Goal: Task Accomplishment & Management: Use online tool/utility

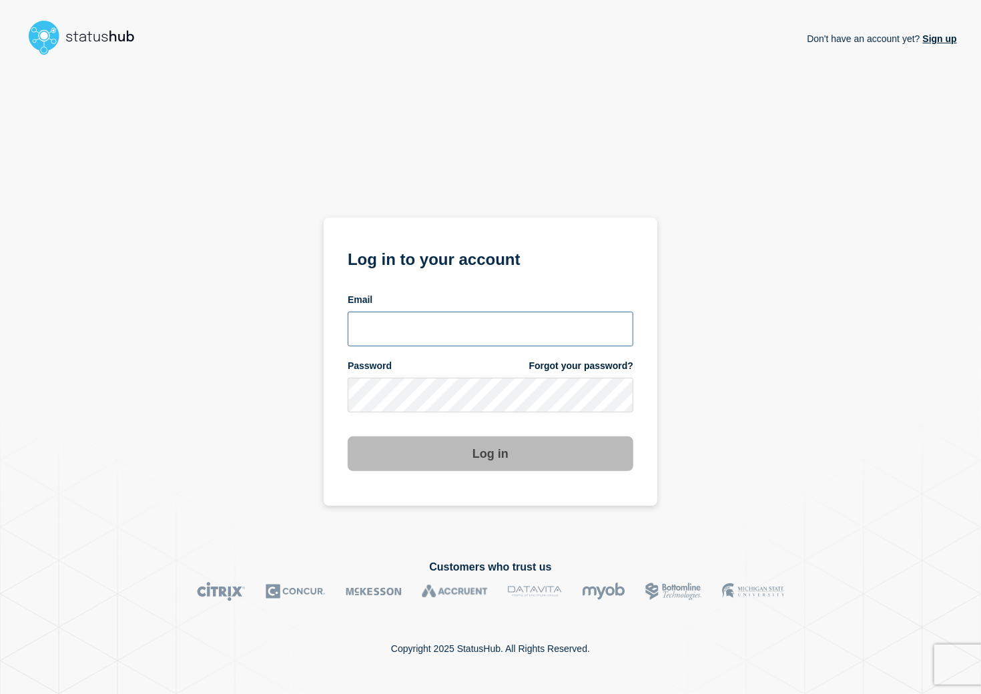
type input "[PERSON_NAME][EMAIL_ADDRESS][PERSON_NAME][DOMAIN_NAME]"
click at [412, 464] on button "Log in" at bounding box center [490, 453] width 285 height 35
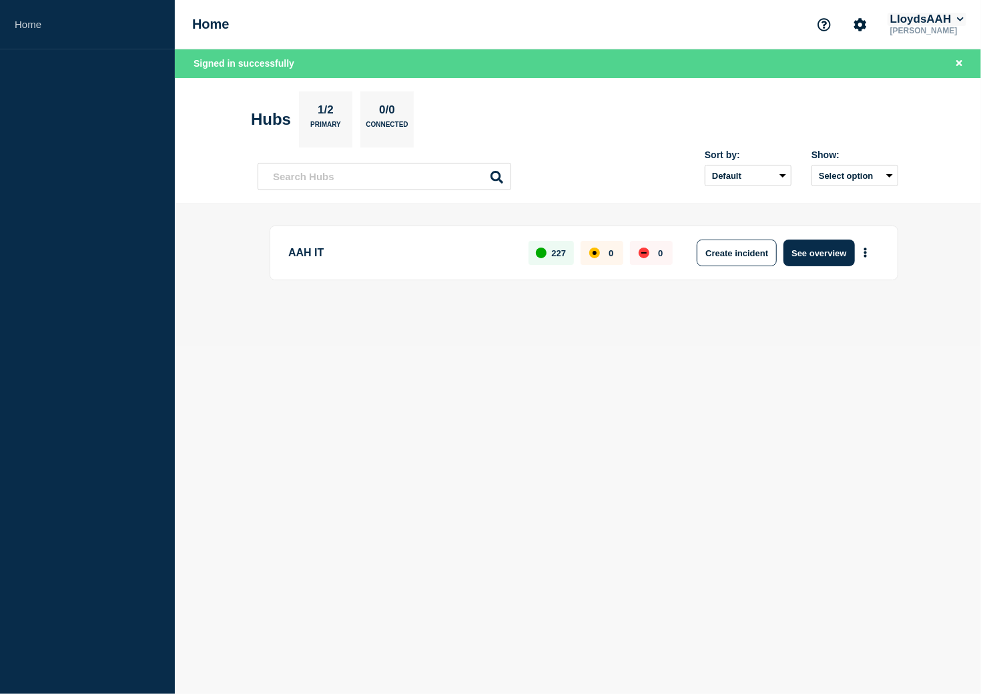
click at [954, 18] on button "LloydsAAH" at bounding box center [926, 19] width 79 height 13
click at [678, 360] on body "Home Home LloydsAAH [PERSON_NAME] Account Kocho LloydsAAH User User settings Se…" at bounding box center [490, 347] width 981 height 694
click at [874, 170] on button "Select option" at bounding box center [854, 175] width 87 height 21
click at [813, 232] on span "Open incidents Hubs" at bounding box center [849, 227] width 73 height 20
click at [855, 170] on button "Select option" at bounding box center [854, 175] width 87 height 21
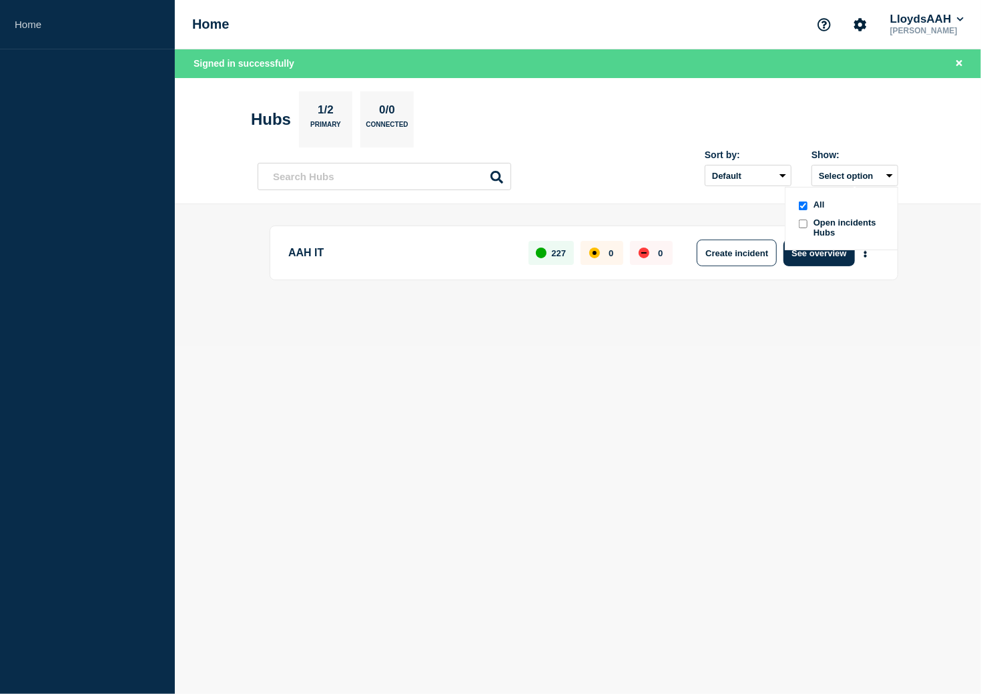
click at [631, 187] on div "Sort by: Default Last added Last updated Most active A-Z Show: Select option Al…" at bounding box center [577, 170] width 640 height 39
click at [261, 420] on body "Home Home LloydsAAH [PERSON_NAME] Signed in successfully Hubs 1/2 Primary 0/0 C…" at bounding box center [490, 347] width 981 height 694
click at [961, 62] on icon "Close banner" at bounding box center [959, 63] width 6 height 9
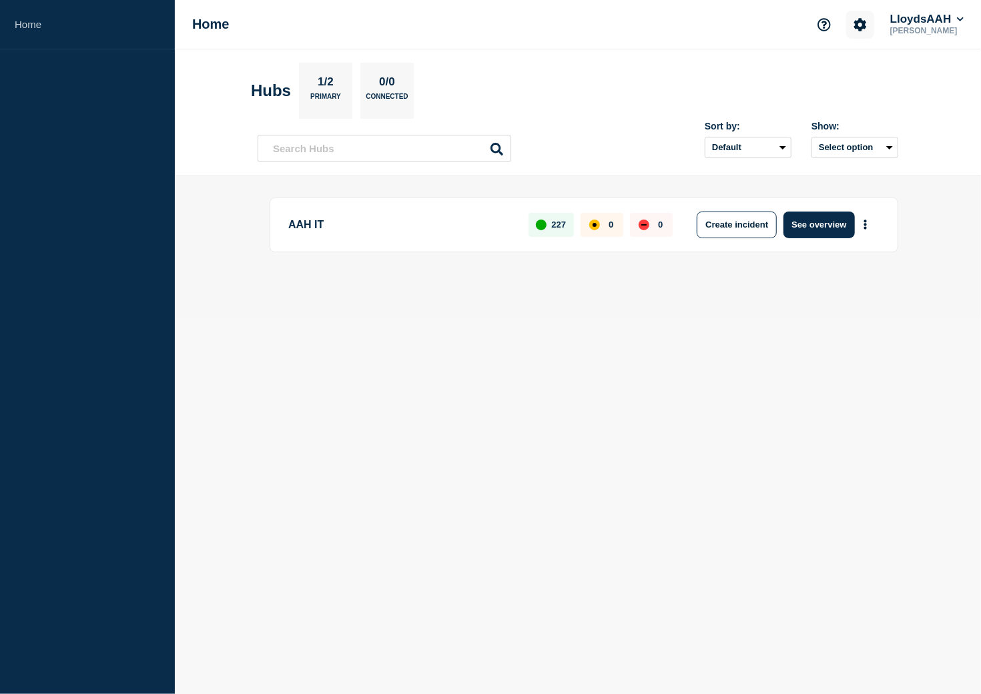
click at [859, 27] on icon "Account settings" at bounding box center [860, 24] width 13 height 13
click at [817, 23] on icon "Support" at bounding box center [823, 24] width 13 height 13
click at [664, 82] on section "Hubs 1/2 Primary 0/0 Connected" at bounding box center [578, 91] width 654 height 56
click at [942, 23] on button "LloydsAAH" at bounding box center [926, 19] width 79 height 13
click at [917, 61] on button "Kocho" at bounding box center [918, 66] width 37 height 13
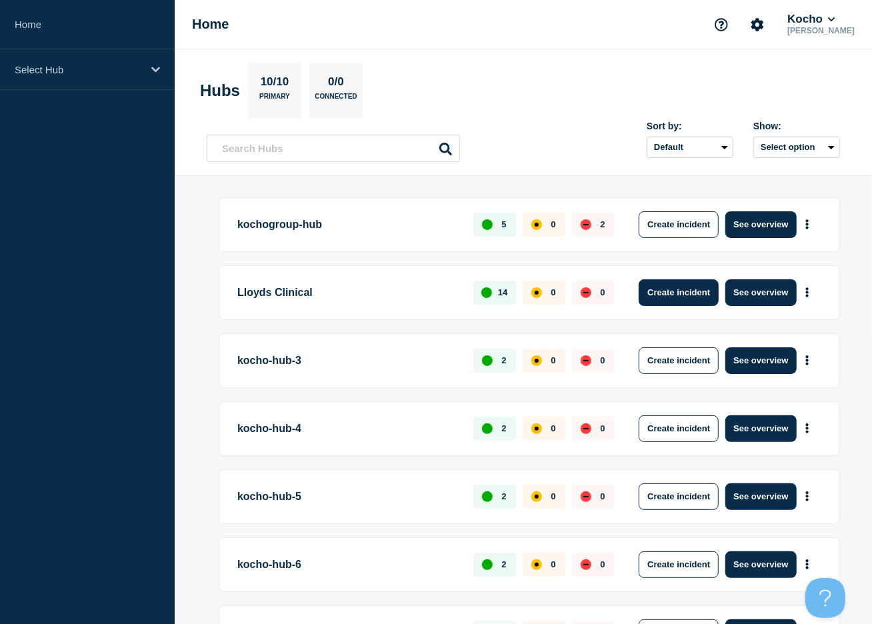
click at [670, 291] on button "Create incident" at bounding box center [679, 292] width 80 height 27
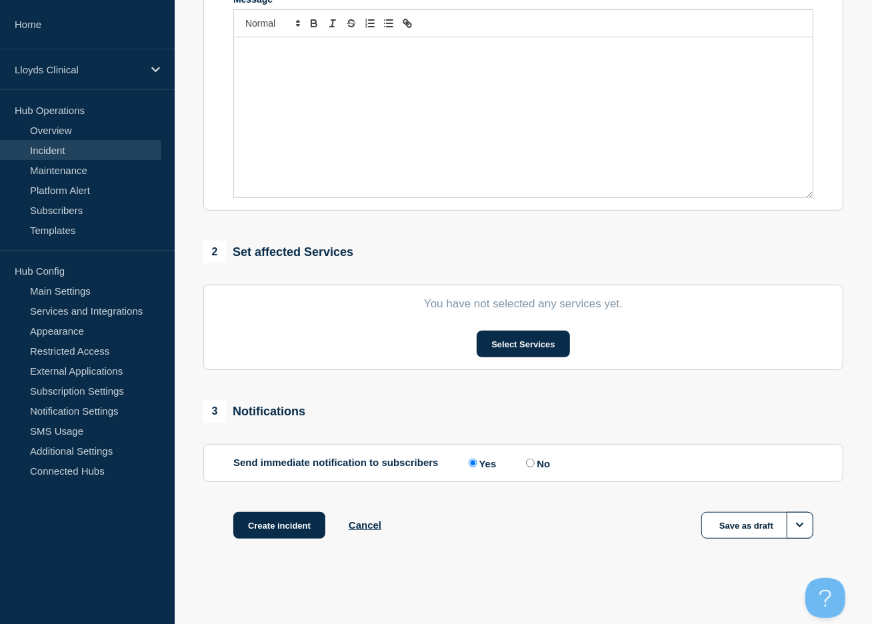
scroll to position [309, 0]
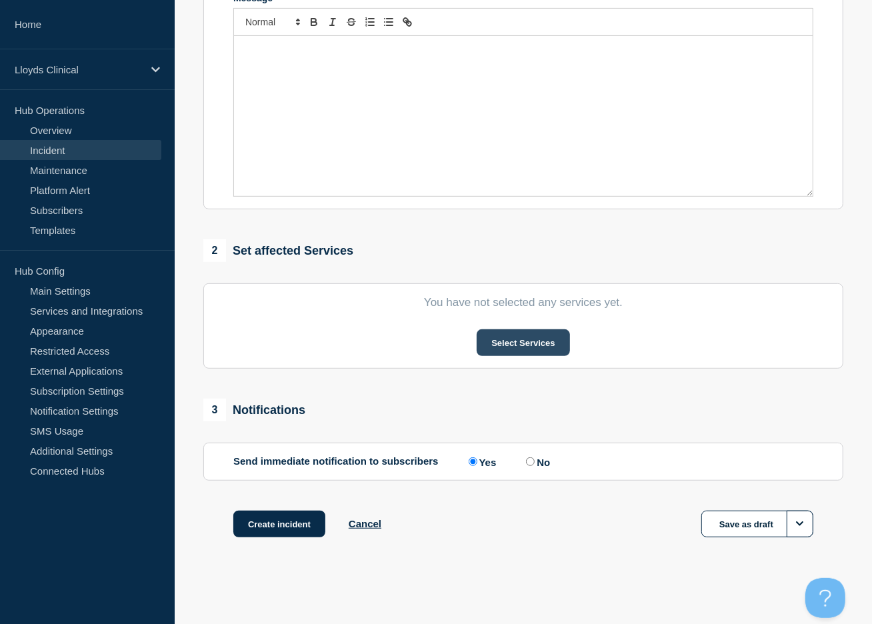
click at [522, 350] on button "Select Services" at bounding box center [523, 343] width 93 height 27
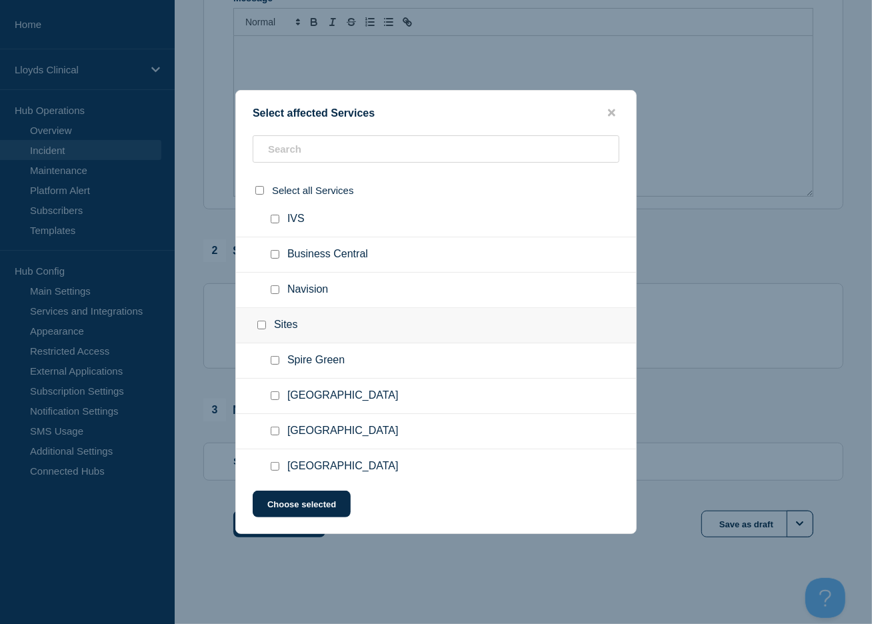
scroll to position [372, 0]
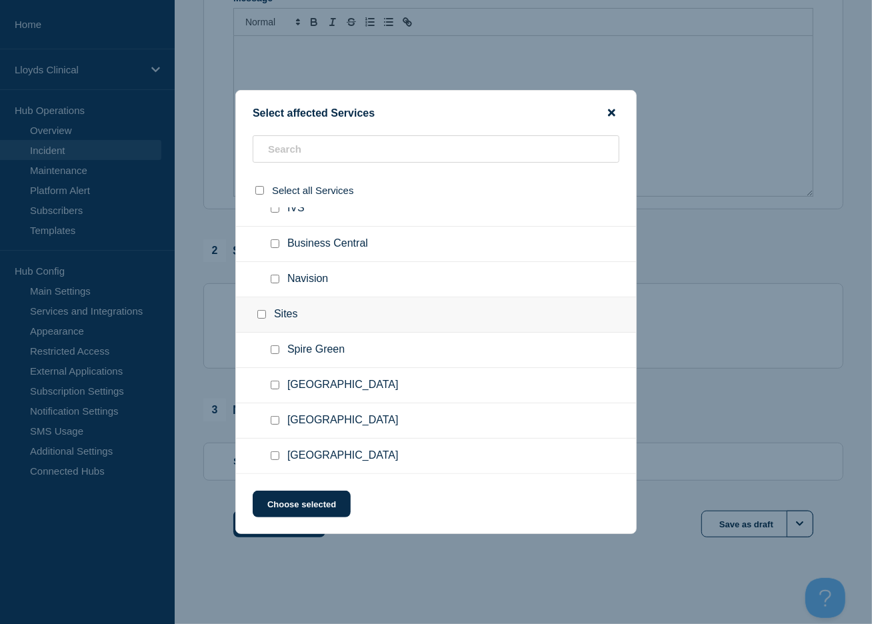
click at [614, 113] on icon "close button" at bounding box center [611, 112] width 7 height 7
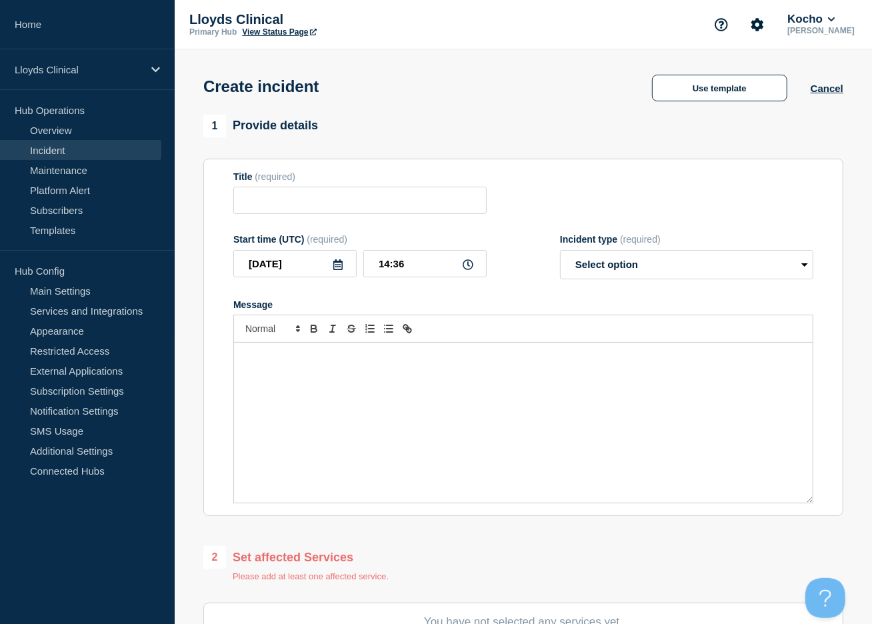
scroll to position [67, 0]
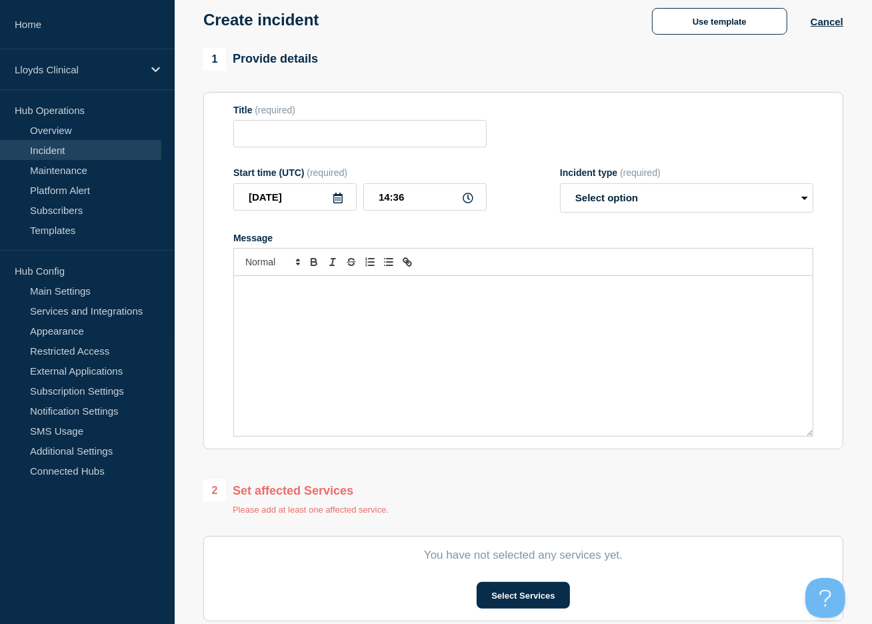
drag, startPoint x: 828, startPoint y: 25, endPoint x: 822, endPoint y: 31, distance: 7.5
click at [828, 26] on button "Cancel" at bounding box center [827, 21] width 33 height 11
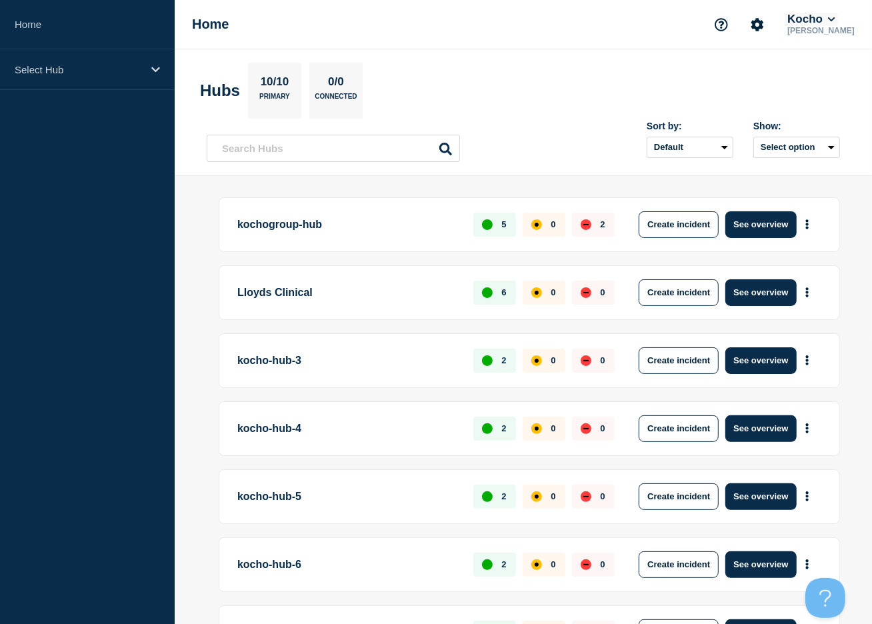
click at [826, 21] on button "Kocho" at bounding box center [811, 19] width 53 height 13
click at [817, 75] on ul "Kocho LloydsAAH" at bounding box center [821, 69] width 67 height 41
click at [813, 93] on section "Account Kocho LloydsAAH" at bounding box center [821, 68] width 99 height 79
click at [815, 85] on button "LloydsAAH" at bounding box center [824, 84] width 57 height 13
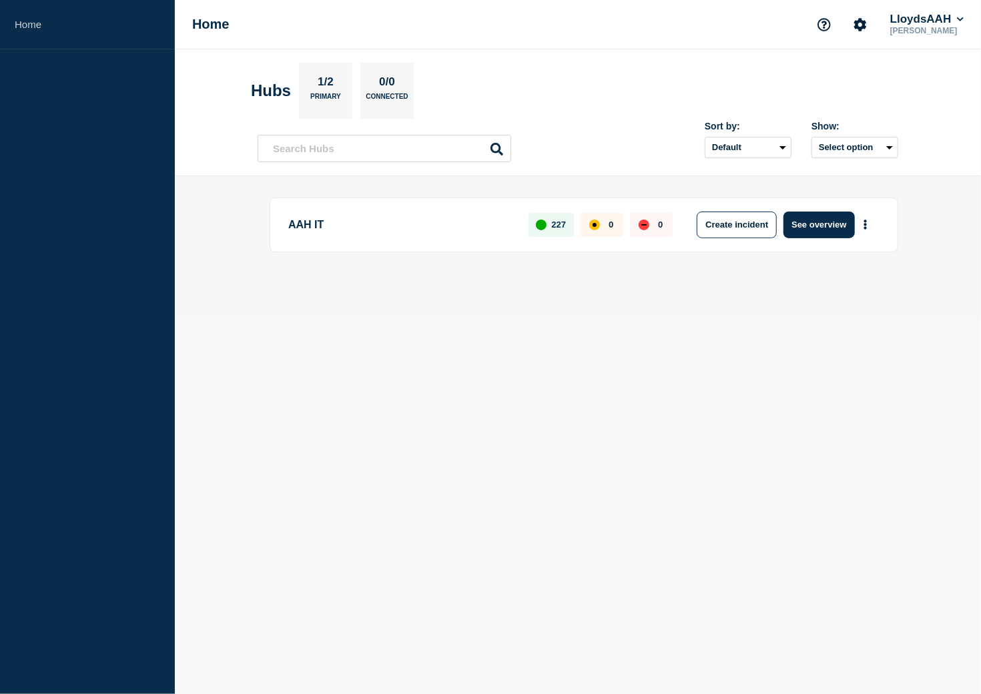
drag, startPoint x: 734, startPoint y: 215, endPoint x: 678, endPoint y: 248, distance: 64.6
click at [734, 215] on button "Create incident" at bounding box center [736, 224] width 80 height 27
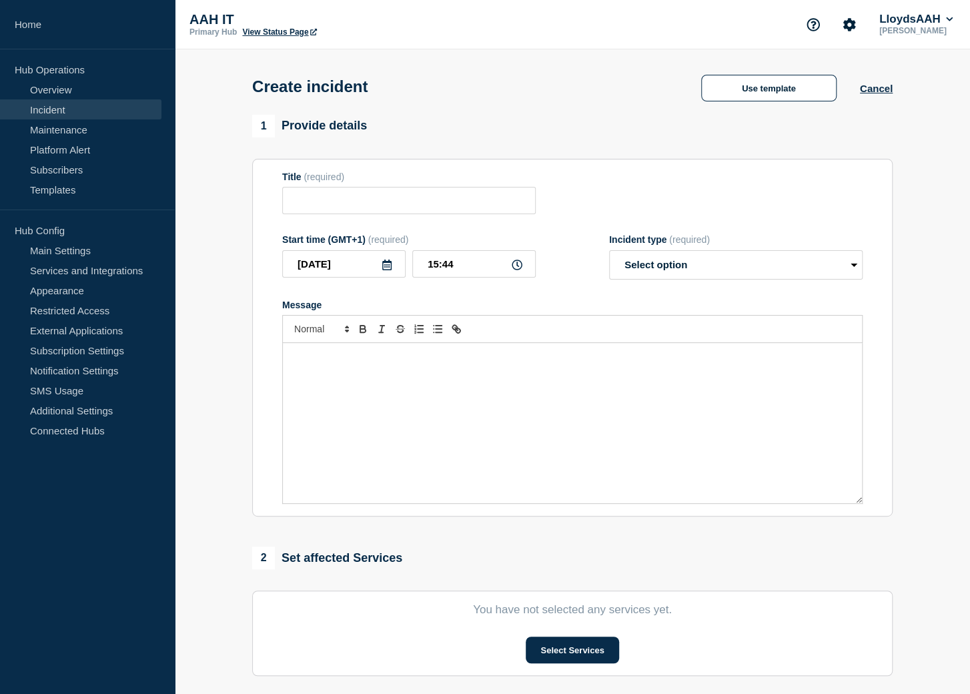
click at [727, 227] on form "Title (required) Start time (GMT+1) (required) 2025-09-03 15:44 Incident type (…" at bounding box center [572, 337] width 580 height 333
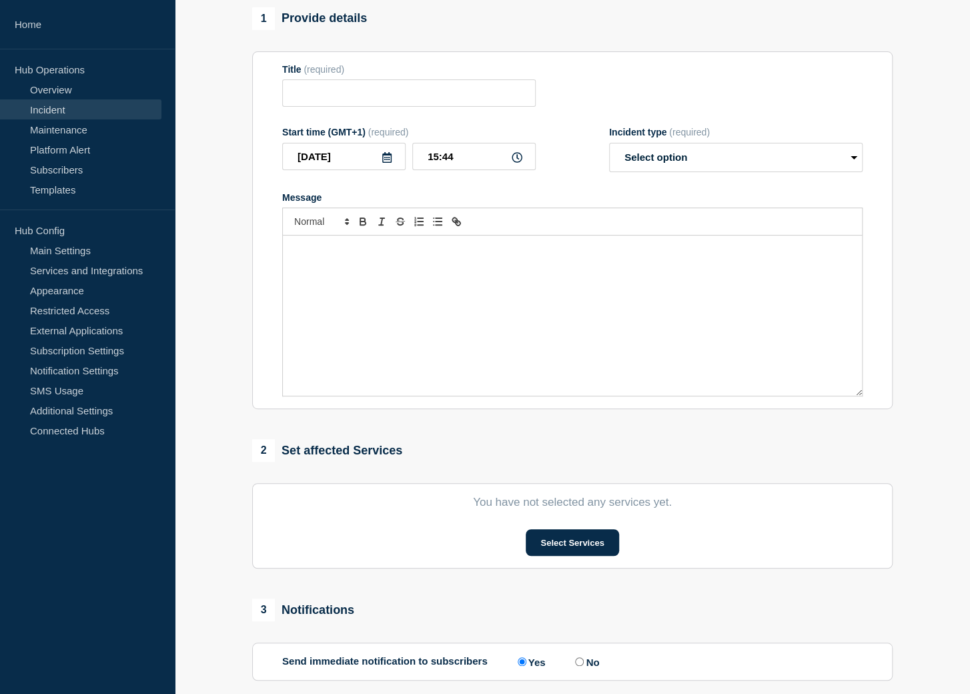
scroll to position [222, 0]
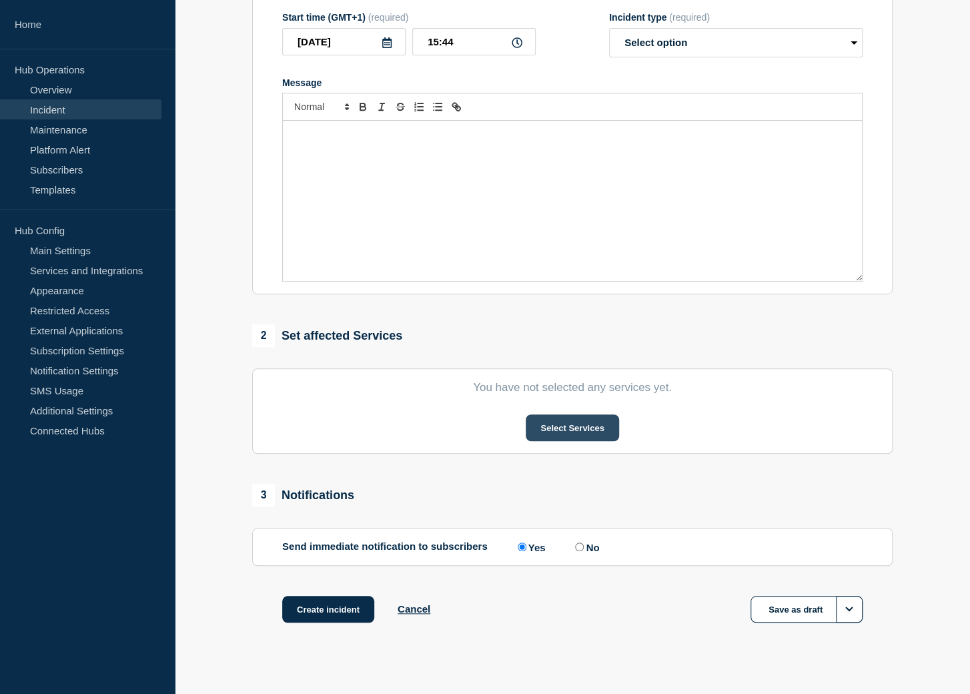
click at [563, 430] on button "Select Services" at bounding box center [572, 427] width 93 height 27
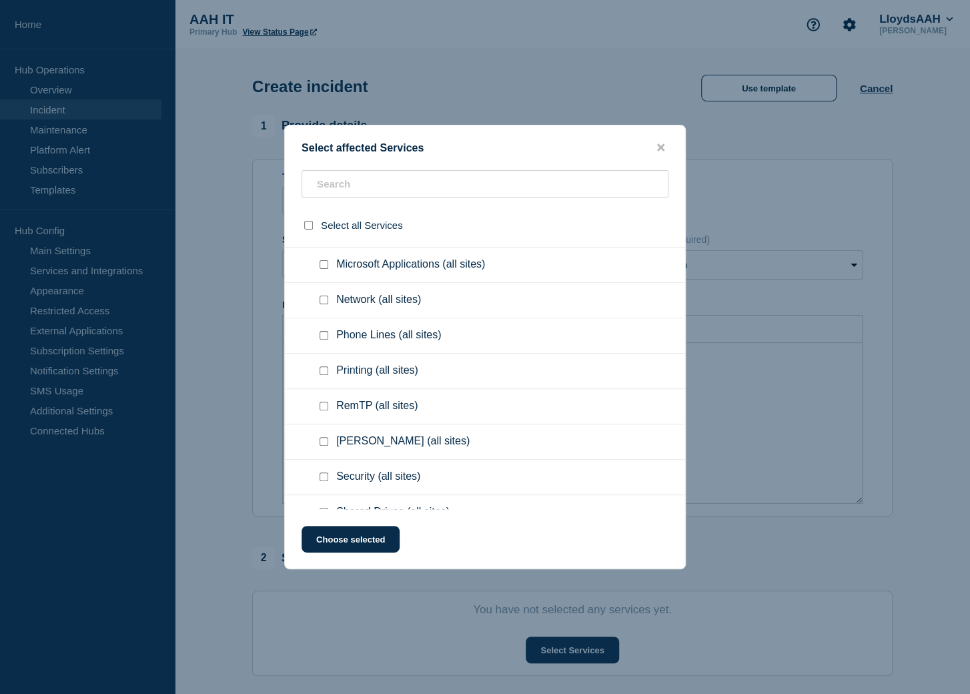
scroll to position [296, 0]
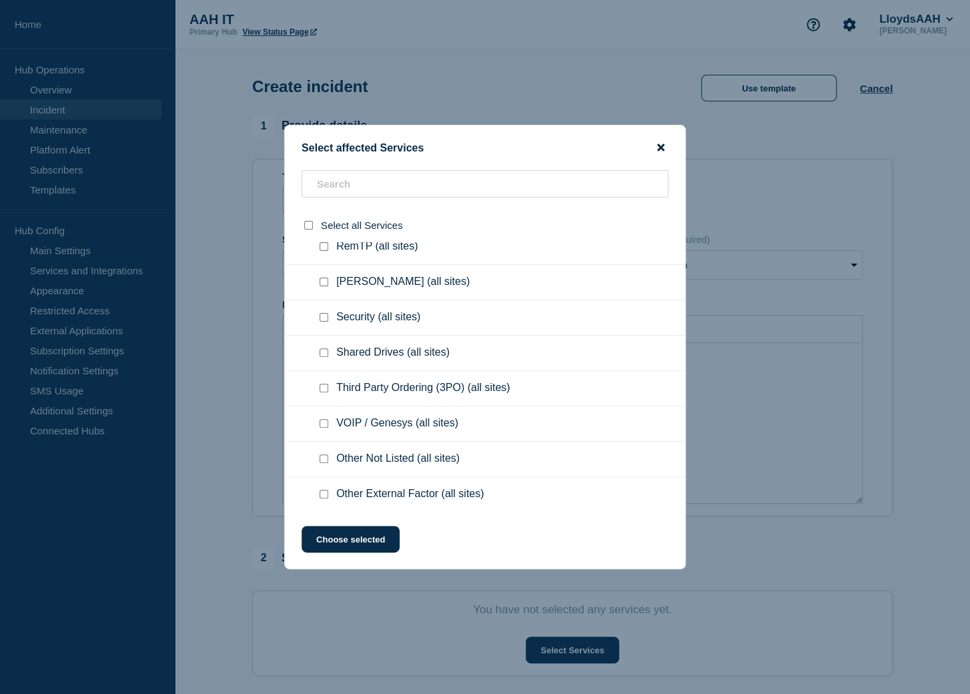
click at [662, 149] on button "close button" at bounding box center [660, 147] width 15 height 13
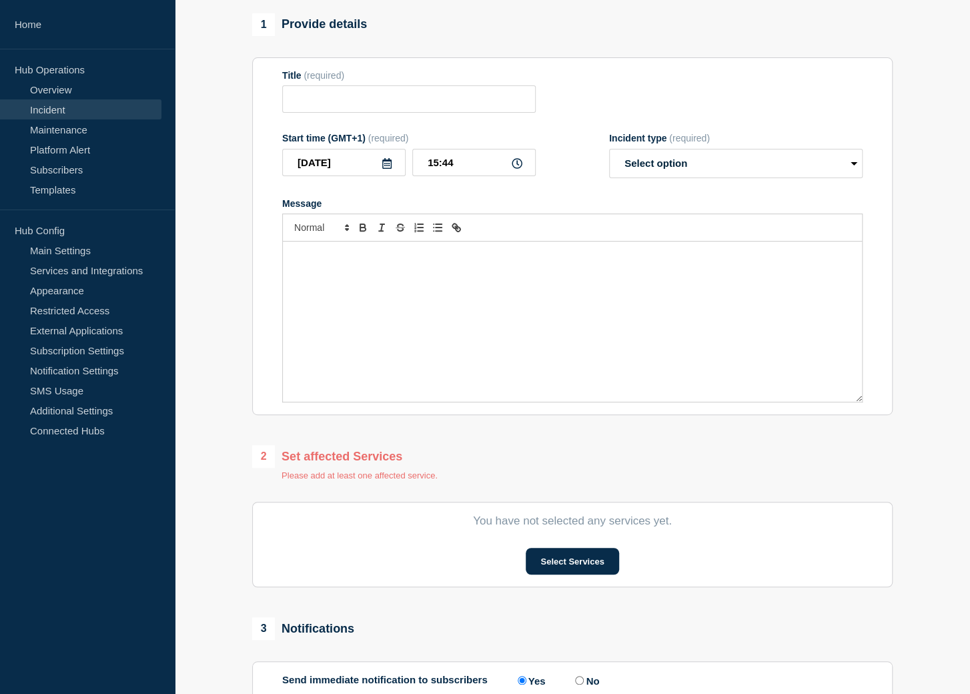
scroll to position [74, 0]
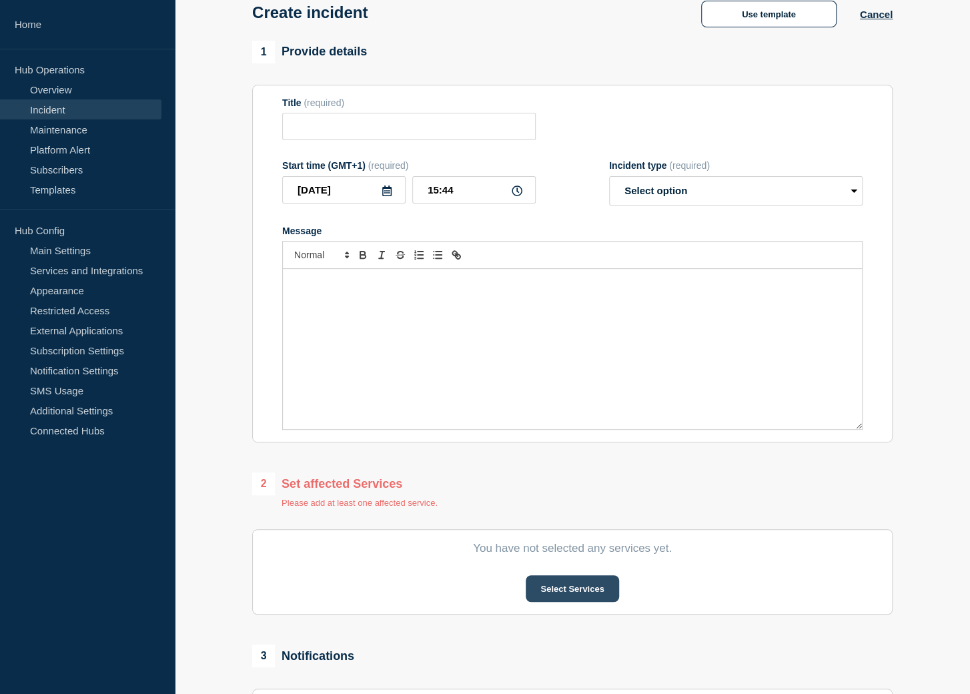
click at [582, 587] on button "Select Services" at bounding box center [572, 588] width 93 height 27
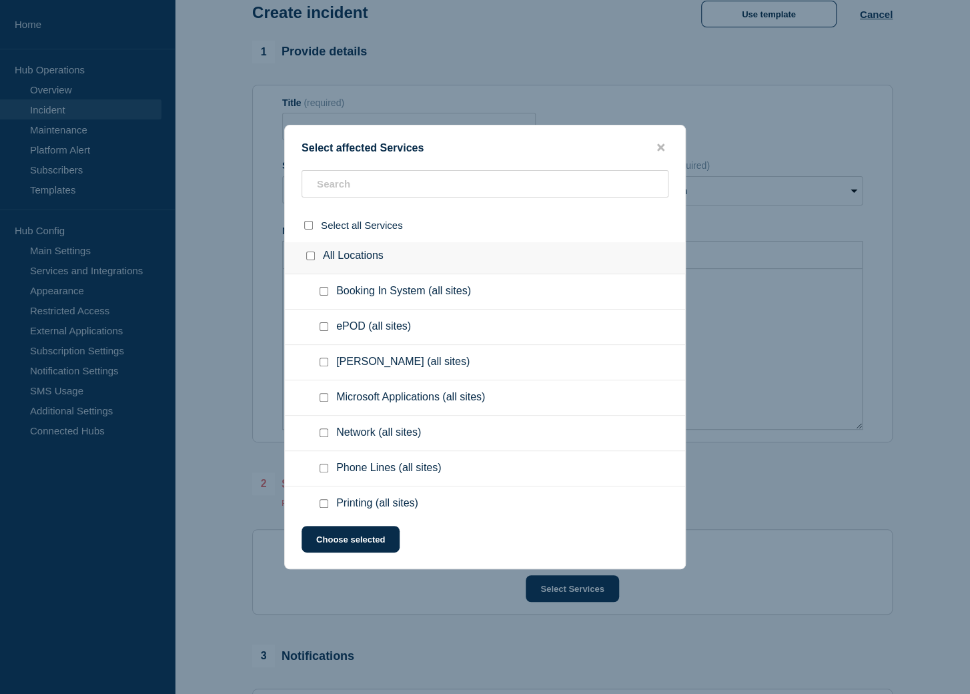
scroll to position [0, 0]
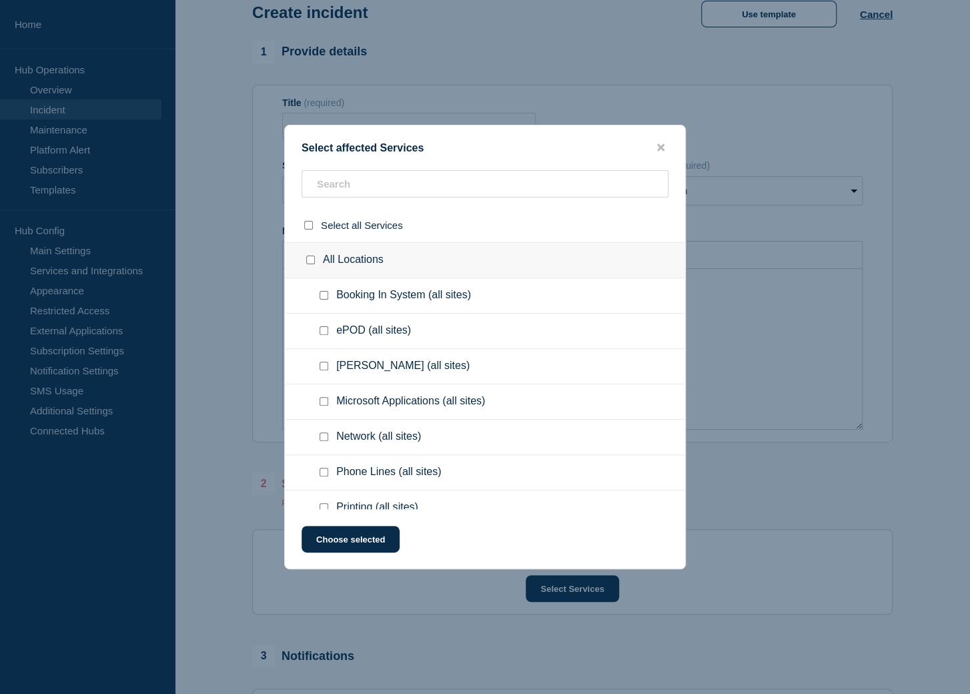
click at [654, 141] on div "Select affected Services" at bounding box center [485, 147] width 400 height 13
click at [661, 146] on icon "close button" at bounding box center [660, 147] width 7 height 7
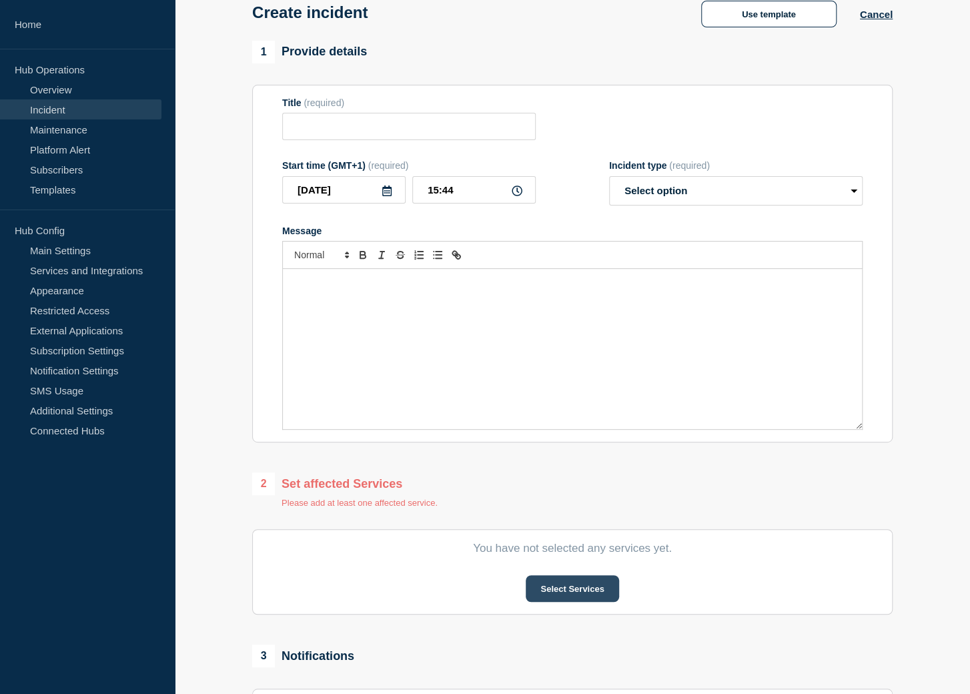
click at [550, 592] on button "Select Services" at bounding box center [572, 588] width 93 height 27
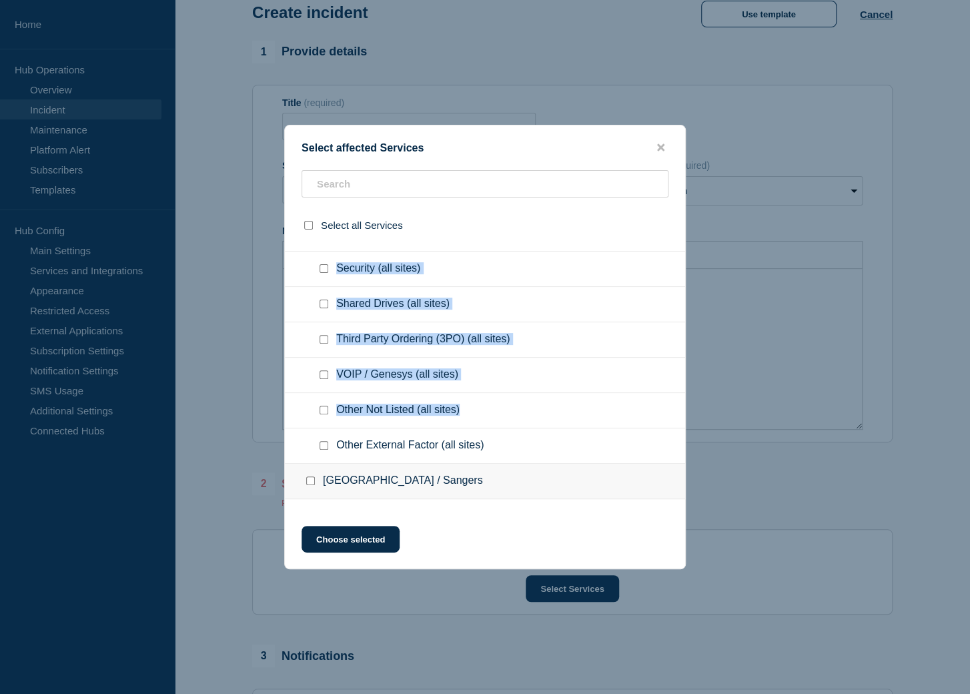
scroll to position [370, 0]
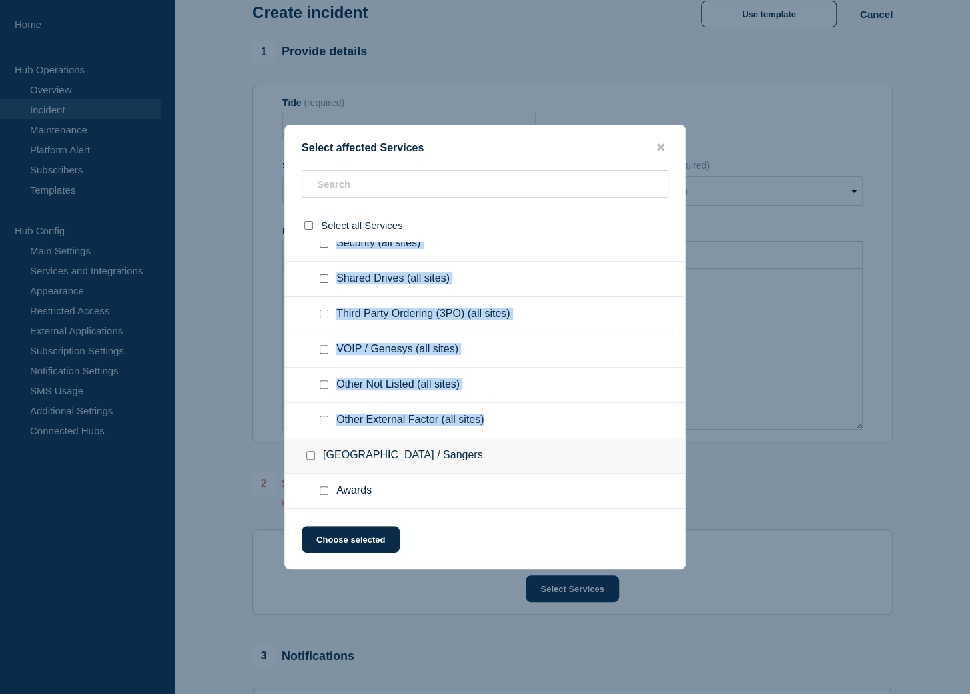
drag, startPoint x: 334, startPoint y: 292, endPoint x: 486, endPoint y: 410, distance: 192.5
click at [486, 410] on li "All Locations Booking In System (all sites) ePOD (all sites) Knapp (all sites) …" at bounding box center [485, 155] width 400 height 566
copy li "Booking In System (all sites) ePOD (all sites) Knapp (all sites) Microsoft Appl…"
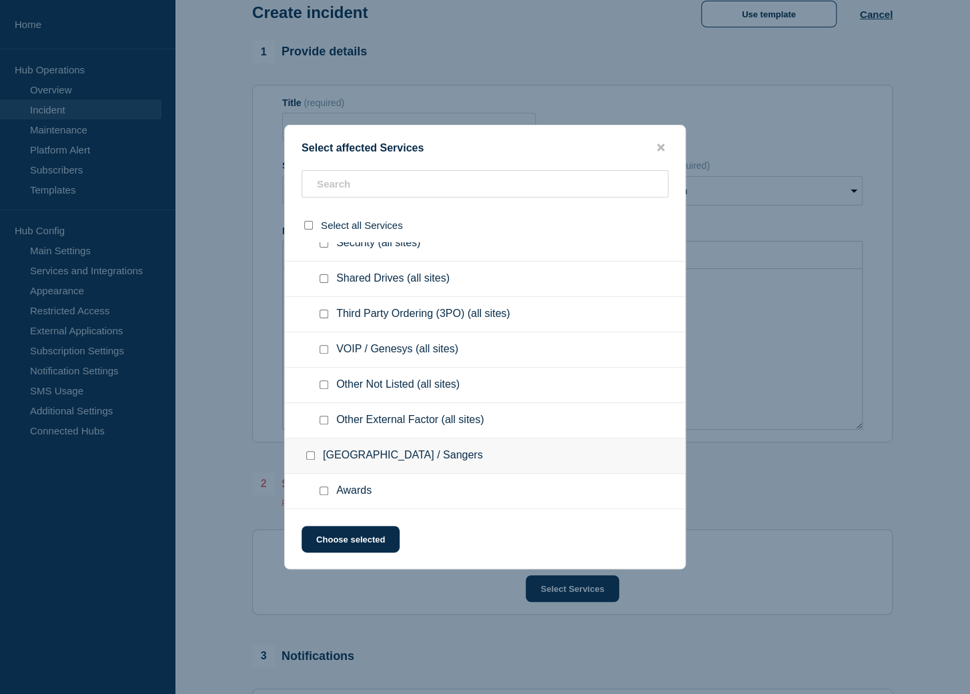
click at [673, 71] on div at bounding box center [485, 347] width 970 height 694
